Goal: Information Seeking & Learning: Check status

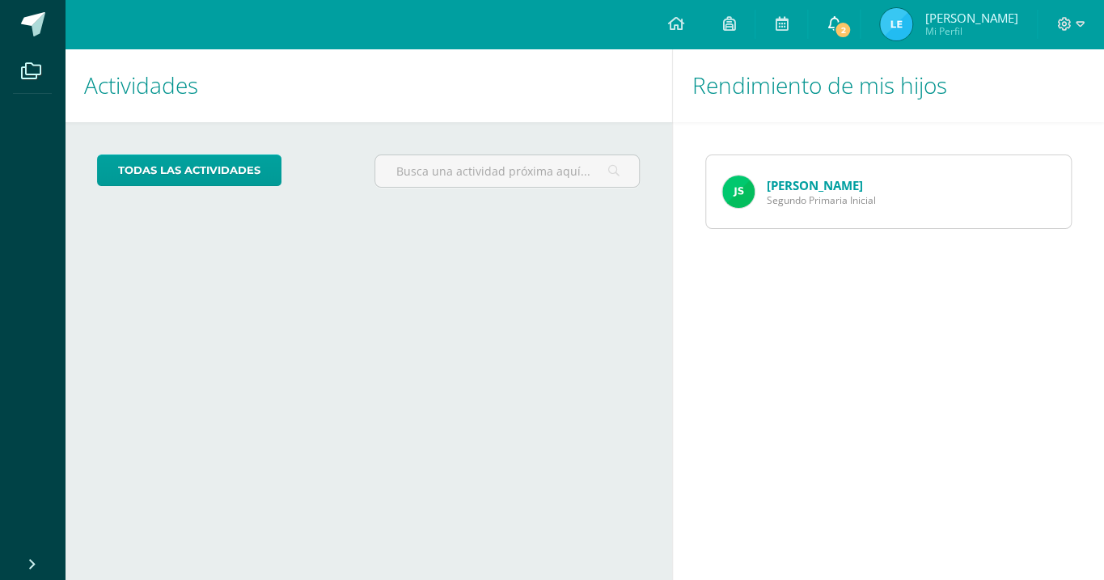
click at [840, 19] on icon at bounding box center [833, 23] width 13 height 15
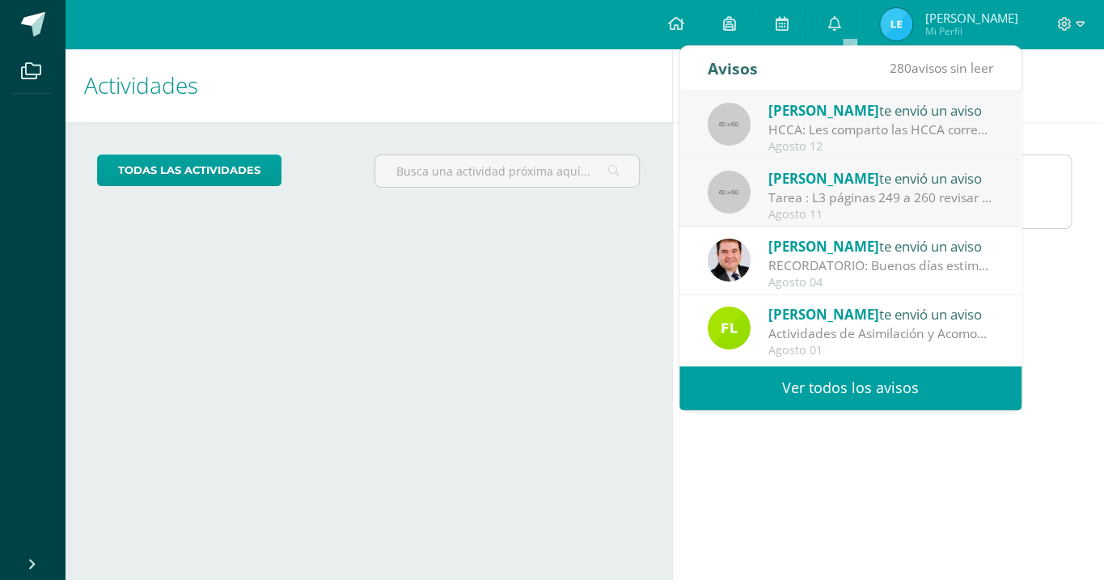
click at [911, 488] on div "Rendimiento de mis hijos Joaquin Salazar Segundo Primaria Inicial" at bounding box center [891, 314] width 438 height 531
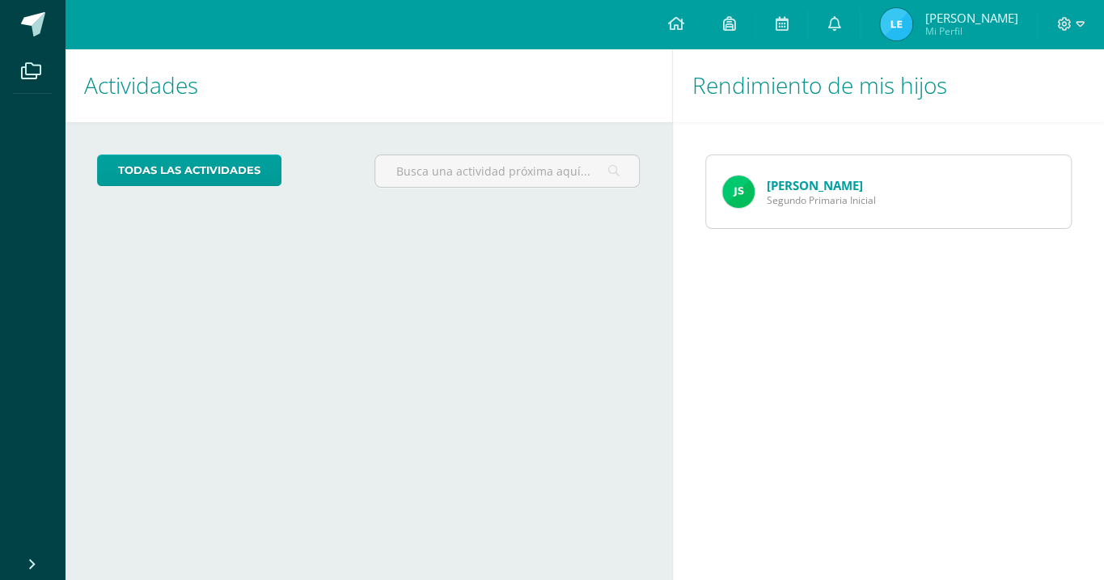
click at [790, 189] on link "Joaquin Salazar" at bounding box center [815, 185] width 96 height 16
click at [840, 25] on icon at bounding box center [833, 23] width 13 height 15
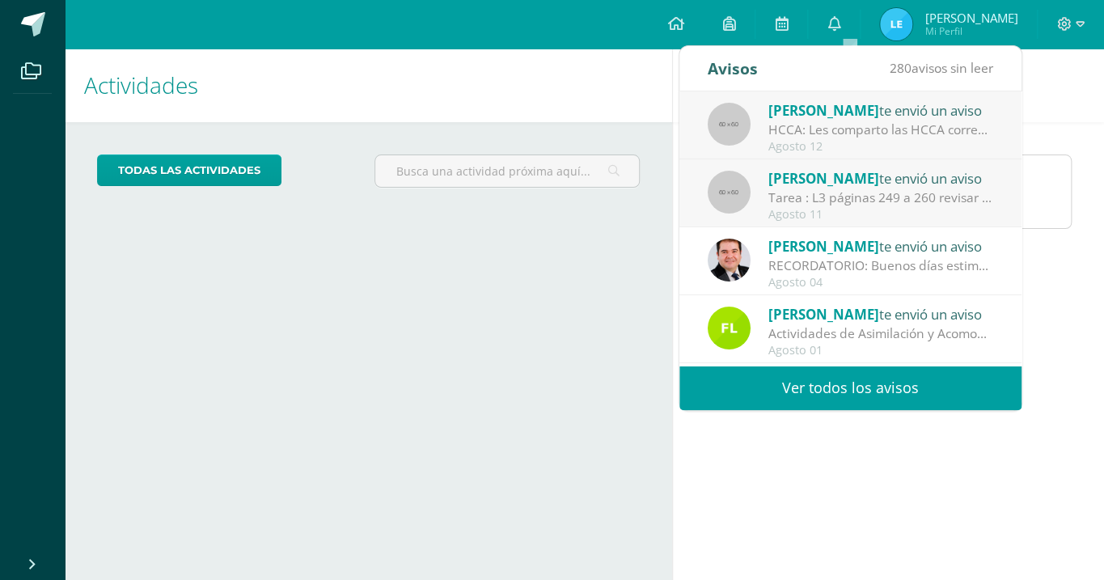
click at [861, 387] on link "Ver todos los avisos" at bounding box center [850, 388] width 342 height 44
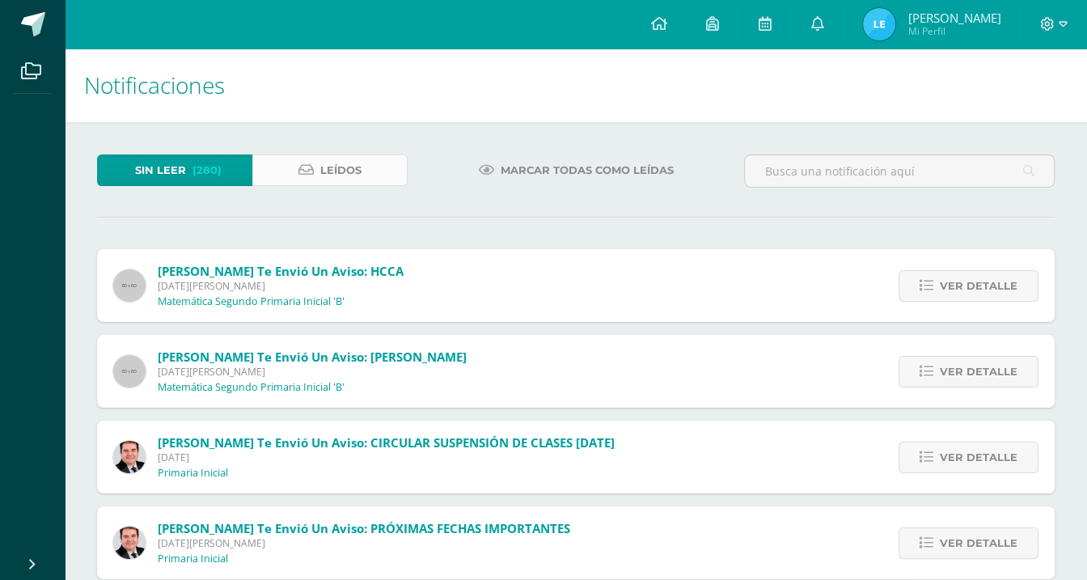
click at [330, 171] on span "Leídos" at bounding box center [340, 170] width 41 height 30
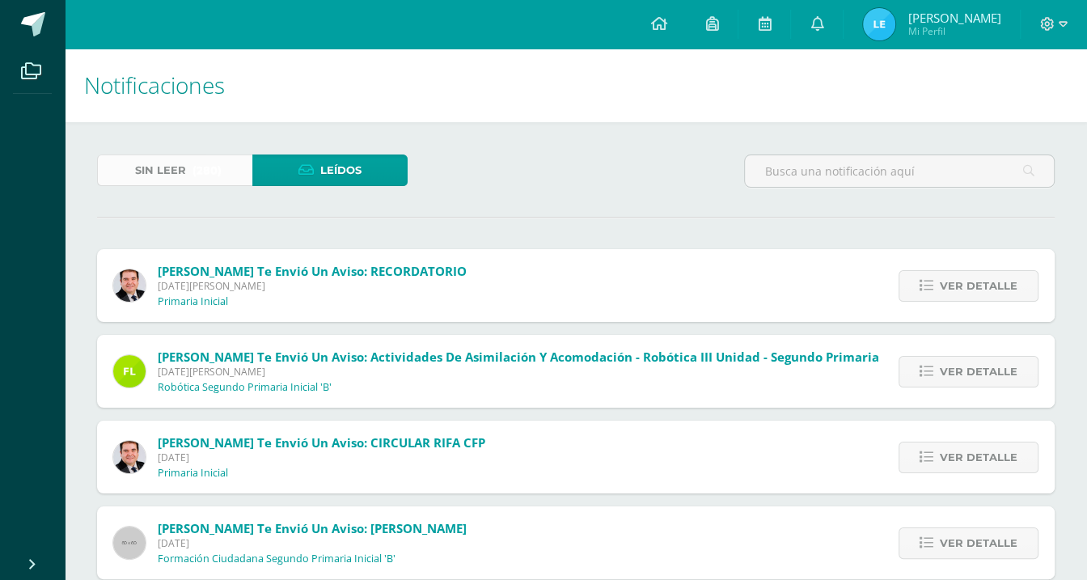
click at [205, 168] on span "(280)" at bounding box center [206, 170] width 29 height 30
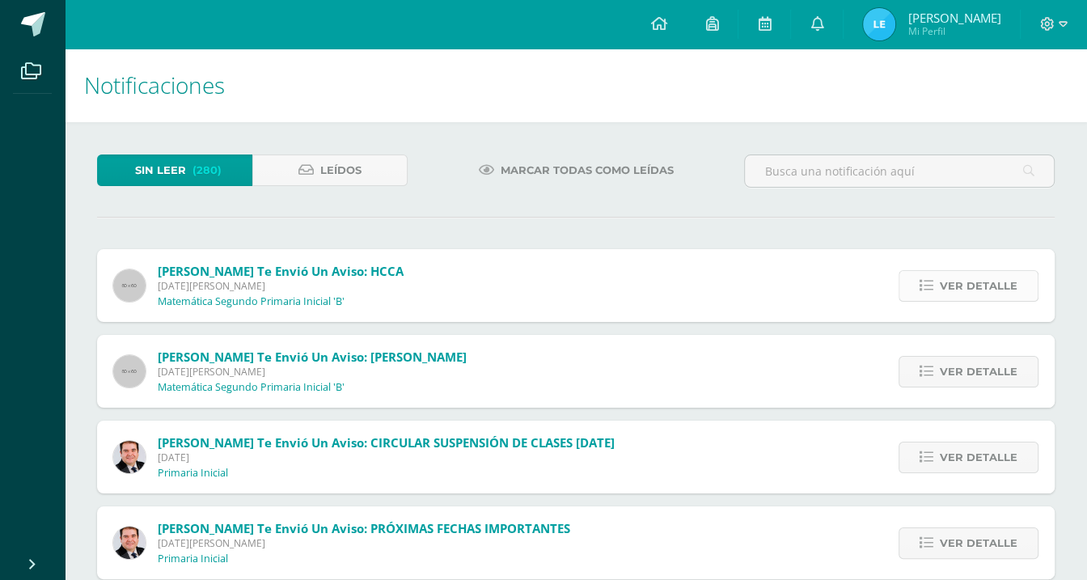
click at [992, 289] on span "Ver detalle" at bounding box center [979, 286] width 78 height 30
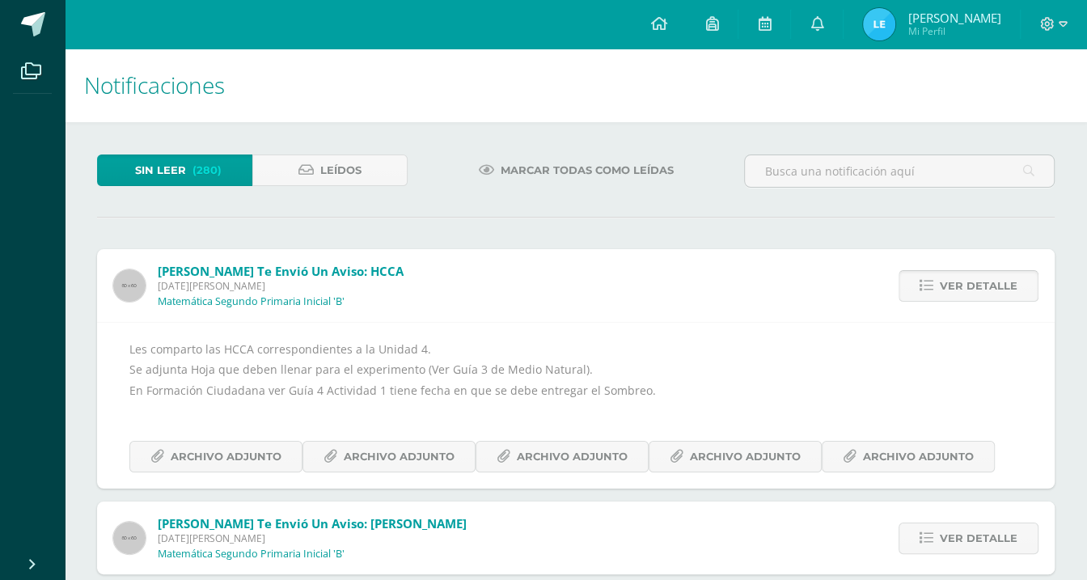
click at [969, 298] on span "Ver detalle" at bounding box center [979, 286] width 78 height 30
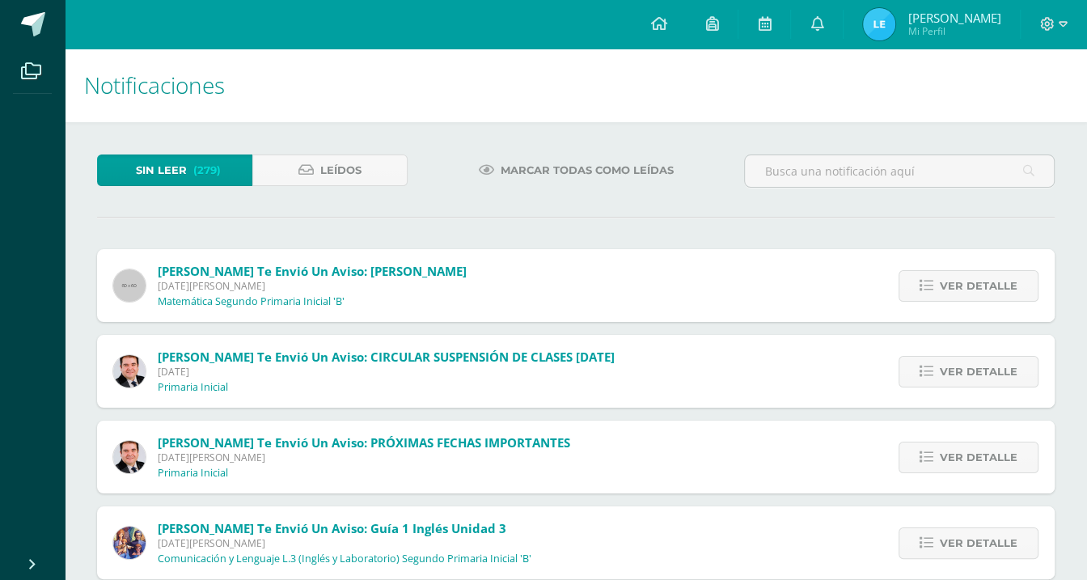
drag, startPoint x: 1070, startPoint y: 174, endPoint x: 1068, endPoint y: 184, distance: 10.8
click at [979, 280] on span "Ver detalle" at bounding box center [979, 286] width 78 height 30
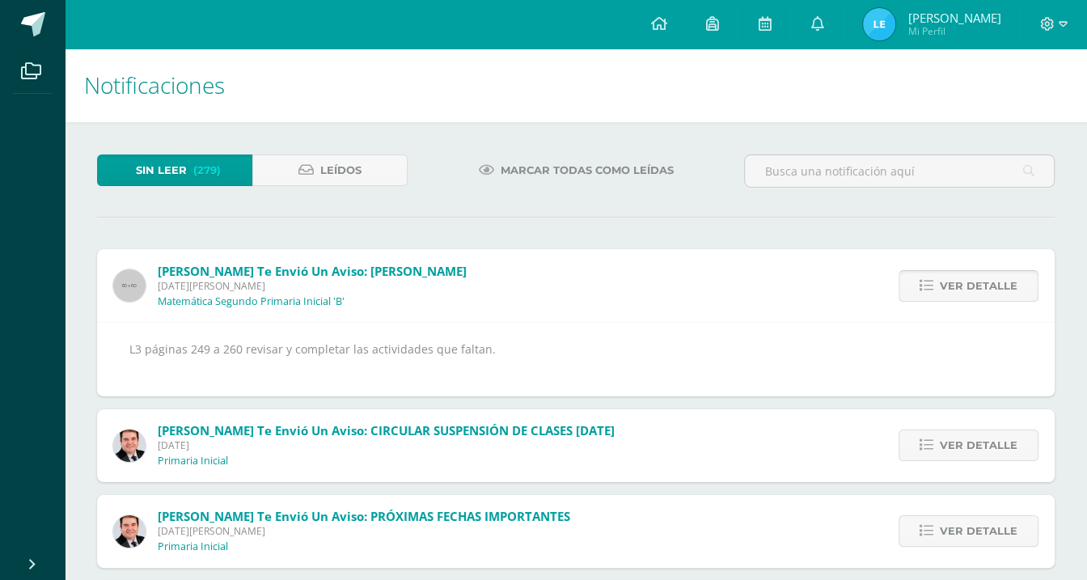
click at [941, 281] on link "Ver detalle" at bounding box center [969, 286] width 140 height 32
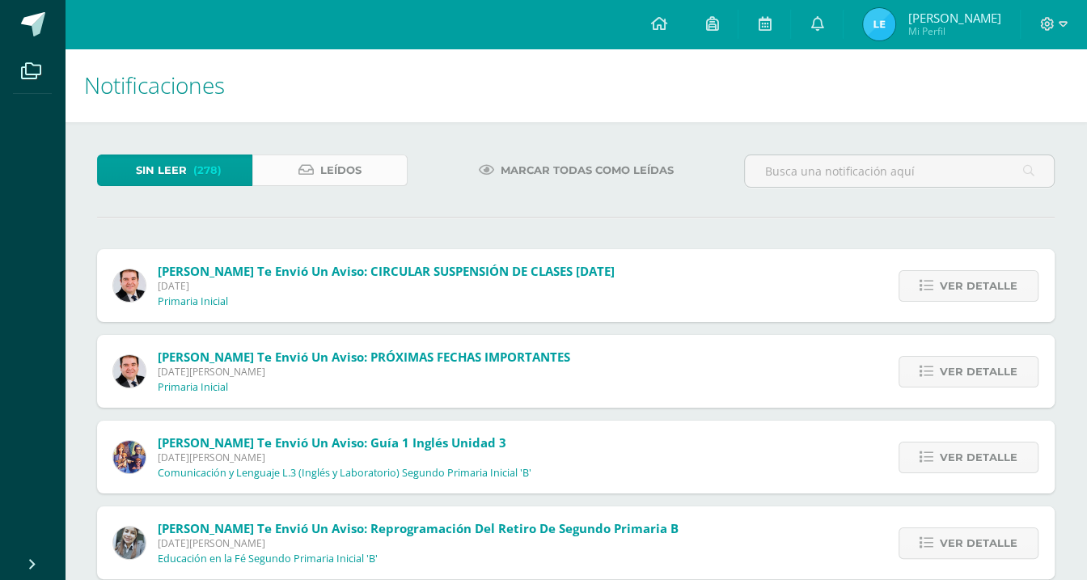
click at [336, 168] on span "Leídos" at bounding box center [340, 170] width 41 height 30
click at [336, 169] on span "Leídos" at bounding box center [340, 170] width 41 height 30
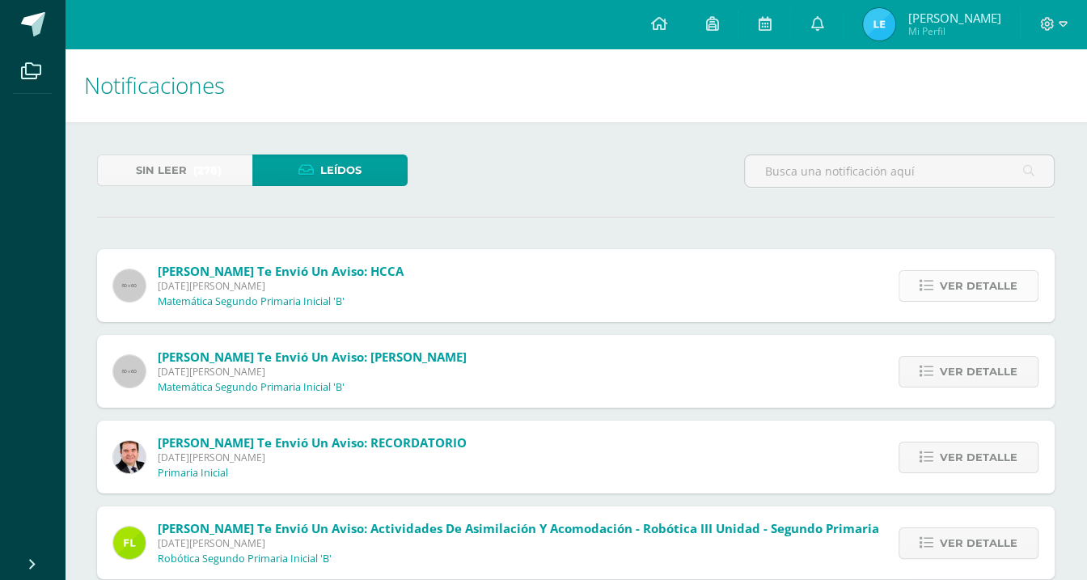
click at [933, 286] on icon at bounding box center [927, 286] width 14 height 14
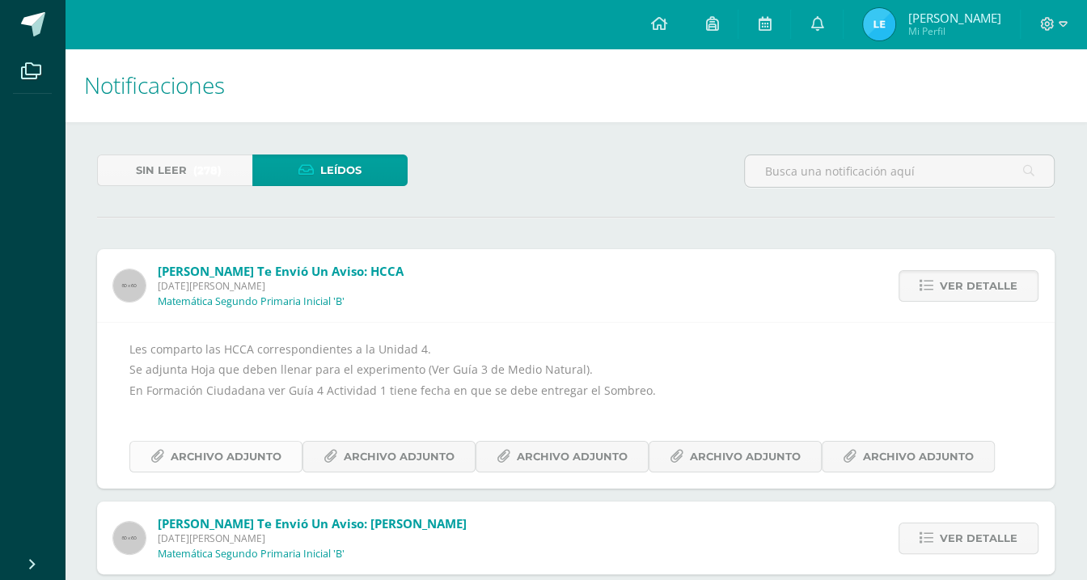
click at [245, 458] on span "Archivo Adjunto" at bounding box center [226, 457] width 111 height 30
click at [424, 461] on span "Archivo Adjunto" at bounding box center [399, 457] width 111 height 30
click at [563, 454] on span "Archivo Adjunto" at bounding box center [572, 457] width 111 height 30
click at [729, 467] on span "Archivo Adjunto" at bounding box center [745, 457] width 111 height 30
click at [891, 453] on span "Archivo Adjunto" at bounding box center [918, 457] width 111 height 30
